Goal: Task Accomplishment & Management: Manage account settings

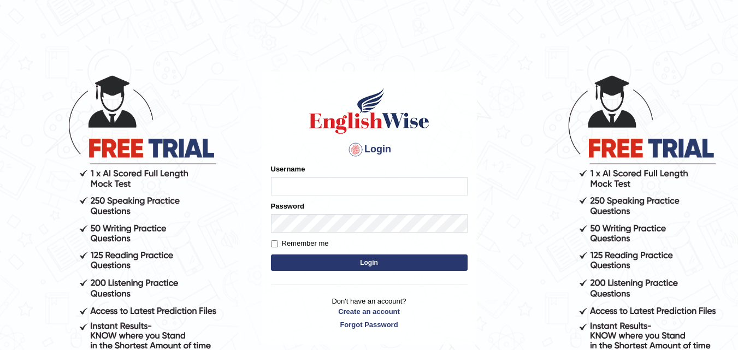
click at [309, 172] on div "Username" at bounding box center [369, 180] width 197 height 32
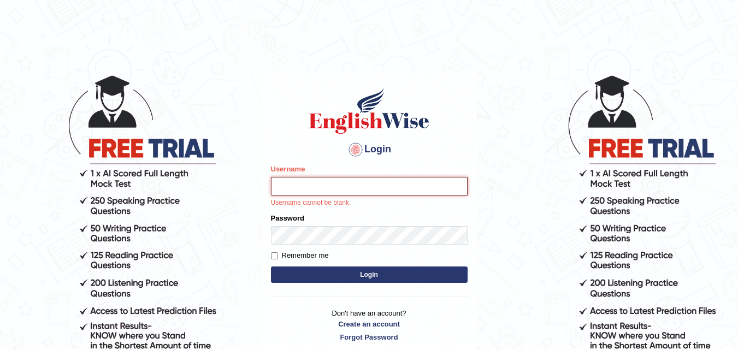
click at [308, 187] on input "Username" at bounding box center [369, 186] width 197 height 19
type input "varungabbi"
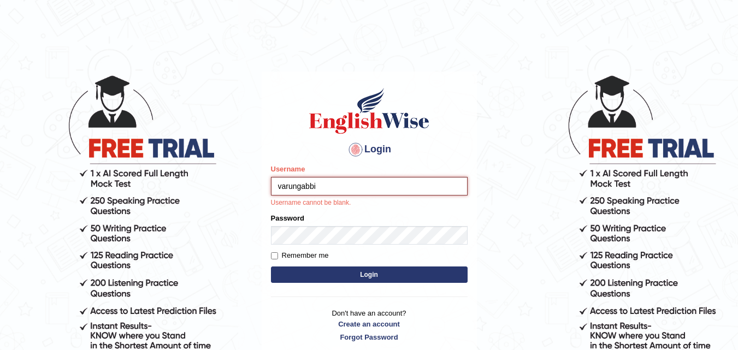
click at [271, 267] on button "Login" at bounding box center [369, 275] width 197 height 16
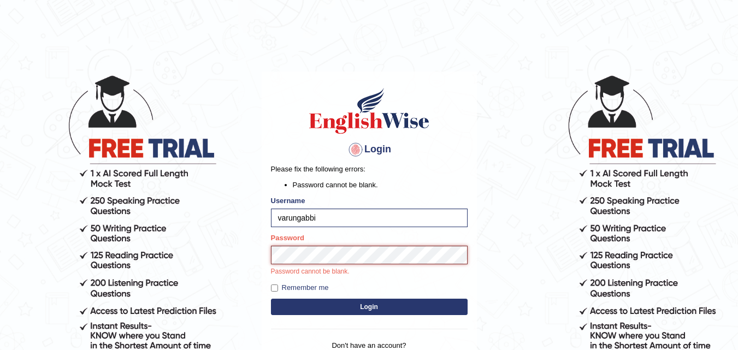
click at [271, 299] on button "Login" at bounding box center [369, 307] width 197 height 16
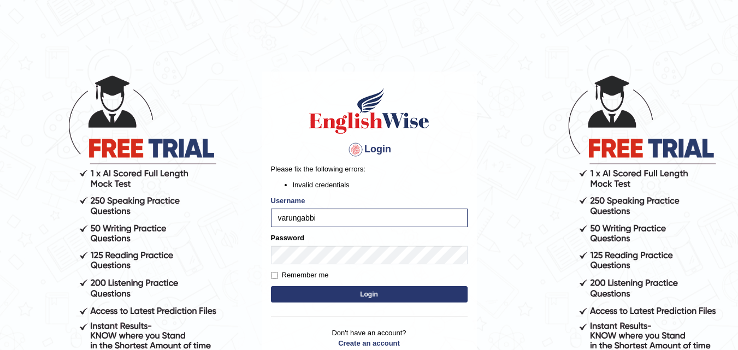
click at [334, 302] on button "Login" at bounding box center [369, 294] width 197 height 16
click at [339, 209] on input "varungabbi" at bounding box center [369, 218] width 197 height 19
type input "varungabbi@gmail.com"
click at [350, 294] on button "Login" at bounding box center [369, 294] width 197 height 16
click at [351, 291] on button "Login" at bounding box center [369, 294] width 197 height 16
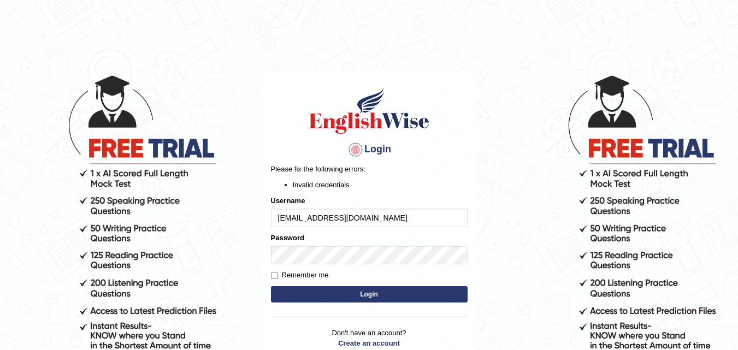
click at [375, 219] on input "varungabbi@gmail.com" at bounding box center [369, 218] width 197 height 19
type input "varungabbi"
click at [271, 286] on button "Login" at bounding box center [369, 294] width 197 height 16
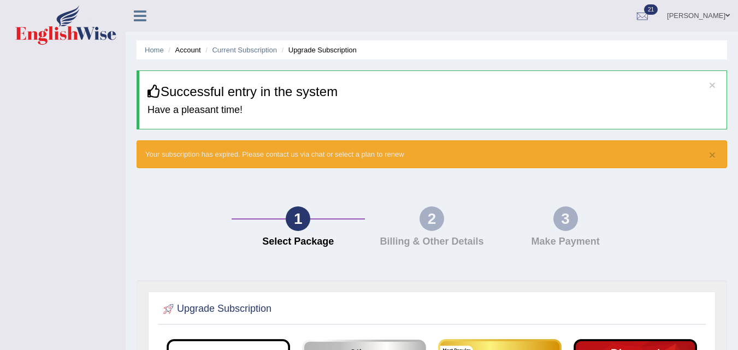
click at [706, 18] on link "Varun Kumar" at bounding box center [698, 14] width 79 height 28
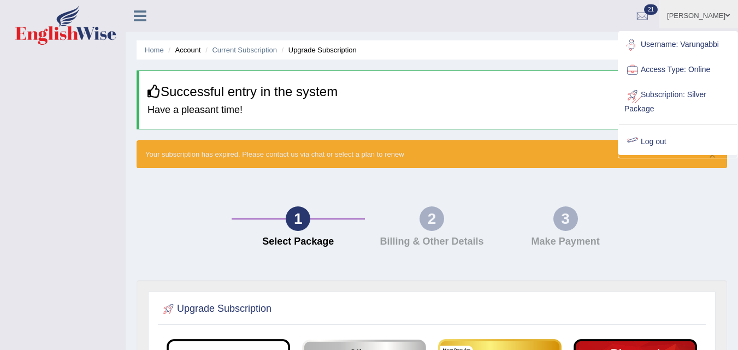
click at [640, 143] on div at bounding box center [633, 142] width 16 height 16
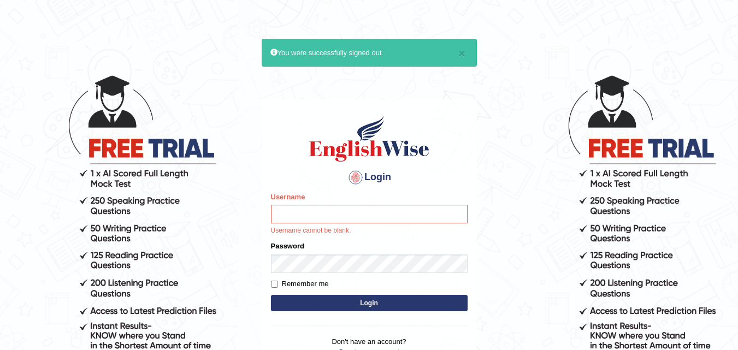
click at [367, 212] on input "Username" at bounding box center [369, 214] width 197 height 19
type input "varungabbi"
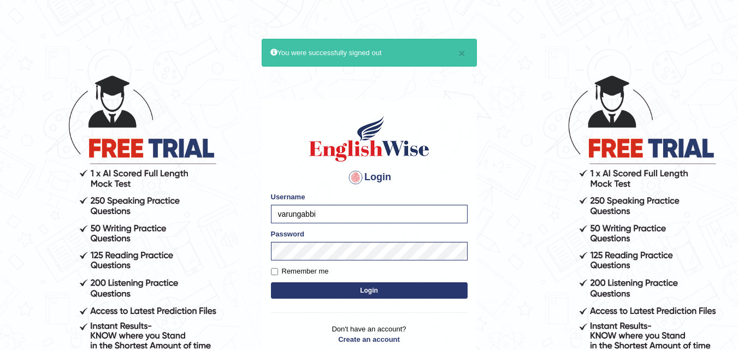
click at [393, 291] on button "Login" at bounding box center [369, 290] width 197 height 16
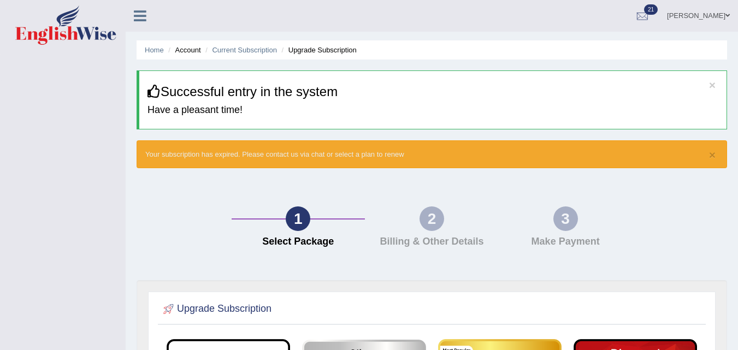
click at [716, 19] on link "Varun Kumar" at bounding box center [698, 14] width 79 height 28
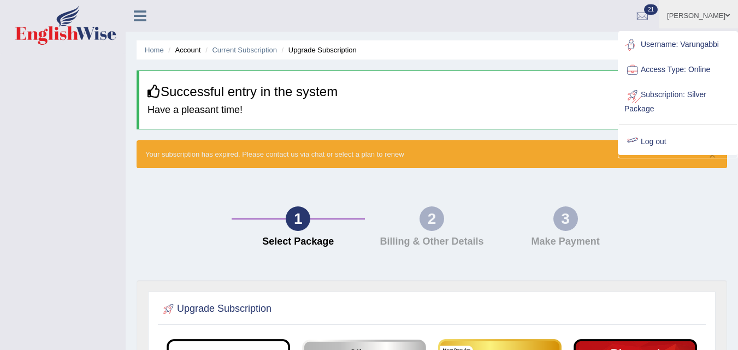
click at [654, 140] on link "Log out" at bounding box center [678, 141] width 118 height 25
